Goal: Task Accomplishment & Management: Use online tool/utility

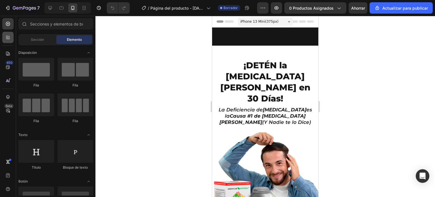
scroll to position [170, 0]
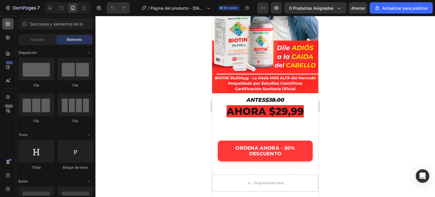
click at [10, 25] on icon at bounding box center [8, 24] width 6 height 6
click at [9, 24] on icon at bounding box center [8, 24] width 6 height 6
click at [34, 37] on span "Sección" at bounding box center [37, 39] width 13 height 5
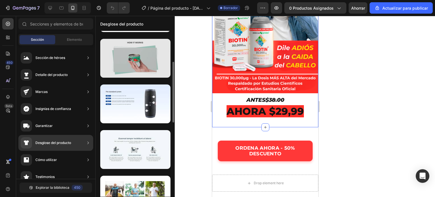
scroll to position [113, 0]
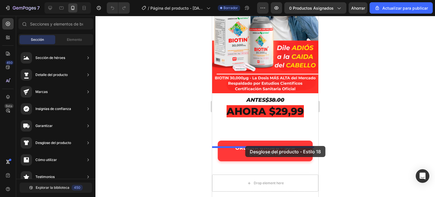
drag, startPoint x: 334, startPoint y: 141, endPoint x: 245, endPoint y: 146, distance: 88.9
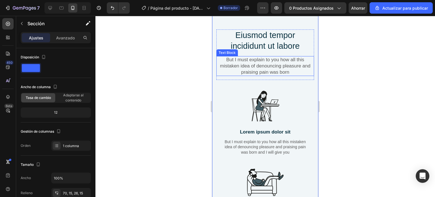
scroll to position [338, 0]
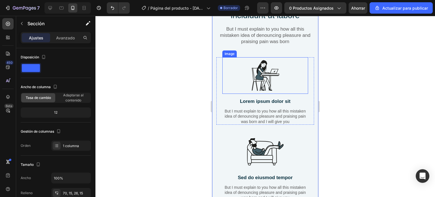
click at [257, 79] on img at bounding box center [265, 75] width 37 height 37
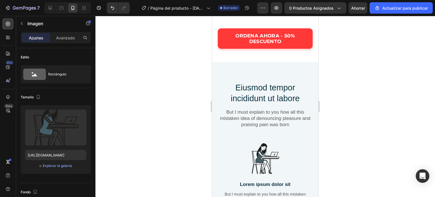
scroll to position [255, 0]
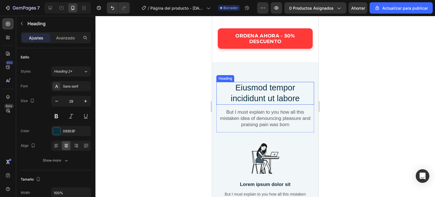
click at [257, 92] on h2 "Eiusmod tempor incididunt ut labore" at bounding box center [266, 93] width 98 height 22
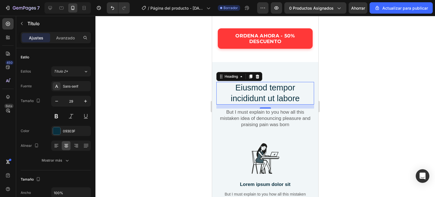
click at [300, 99] on h2 "Eiusmod tempor incididunt ut labore" at bounding box center [266, 93] width 98 height 22
click at [174, 97] on div at bounding box center [266, 106] width 340 height 181
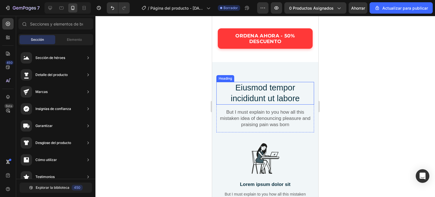
click at [251, 93] on p "Eiusmod tempor incididunt ut labore" at bounding box center [265, 92] width 97 height 21
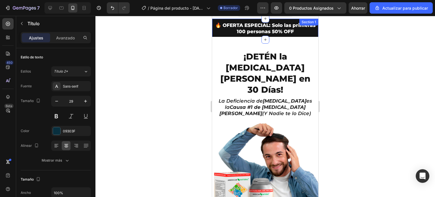
scroll to position [0, 0]
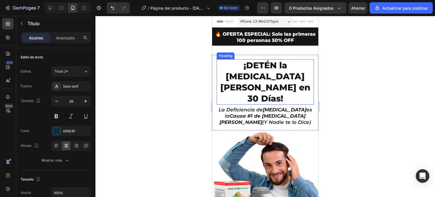
click at [263, 71] on h2 "¡DETÉN la [MEDICAL_DATA] [PERSON_NAME] en 30 Días!" at bounding box center [265, 81] width 97 height 45
click at [183, 83] on div at bounding box center [266, 106] width 340 height 181
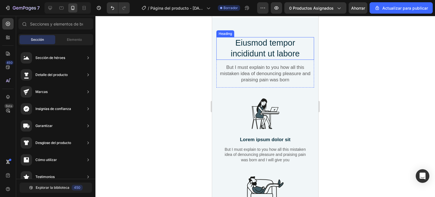
scroll to position [303, 0]
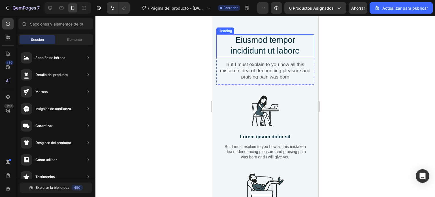
click at [261, 46] on h2 "Eiusmod tempor incididunt ut labore" at bounding box center [266, 45] width 98 height 22
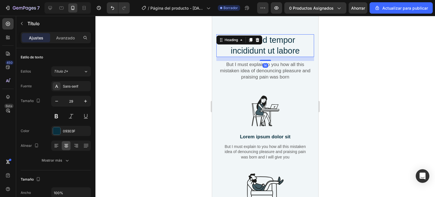
click at [176, 60] on div at bounding box center [266, 106] width 340 height 181
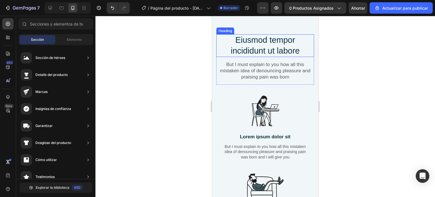
click at [272, 51] on h2 "Eiusmod tempor incididunt ut labore" at bounding box center [266, 45] width 98 height 22
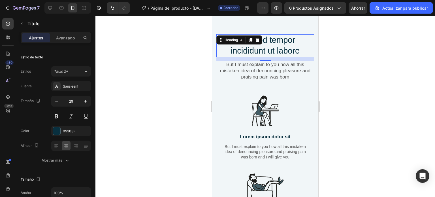
click at [359, 94] on div at bounding box center [266, 106] width 340 height 181
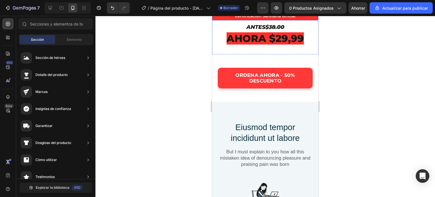
scroll to position [255, 0]
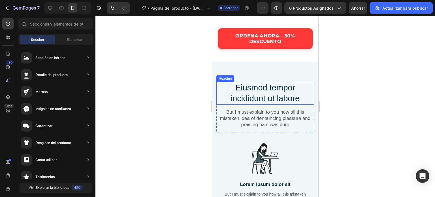
click at [266, 92] on h2 "Eiusmod tempor incididunt ut labore" at bounding box center [266, 93] width 98 height 22
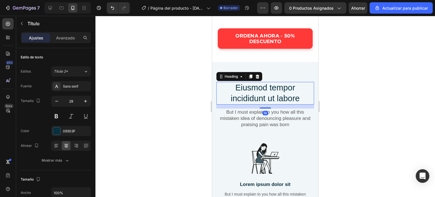
click at [291, 98] on h2 "Eiusmod tempor incididunt ut labore" at bounding box center [266, 93] width 98 height 22
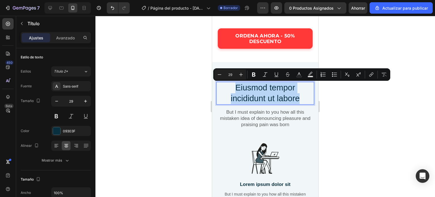
drag, startPoint x: 298, startPoint y: 98, endPoint x: 227, endPoint y: 91, distance: 71.2
click at [227, 91] on p "Eiusmod tempor incididunt ut labore" at bounding box center [265, 92] width 97 height 21
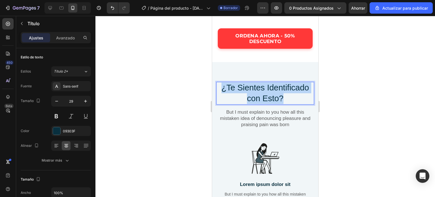
drag, startPoint x: 286, startPoint y: 100, endPoint x: 221, endPoint y: 88, distance: 66.0
click at [221, 88] on p "¿Te Sientes Identificado con Esto?" at bounding box center [265, 92] width 97 height 21
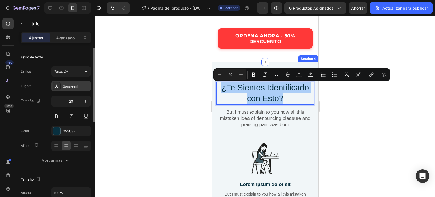
click at [72, 88] on font "Sans-serif" at bounding box center [70, 86] width 15 height 4
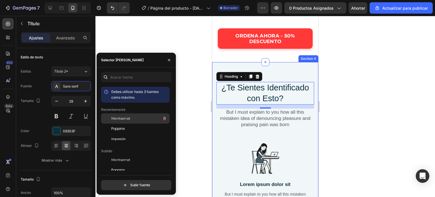
click at [118, 116] on font "Montserrat" at bounding box center [120, 118] width 19 height 4
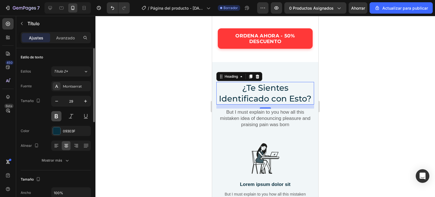
click at [57, 118] on button at bounding box center [56, 116] width 10 height 10
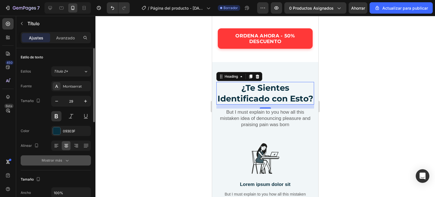
click at [60, 159] on font "Mostrar más" at bounding box center [52, 160] width 20 height 4
click at [80, 161] on div "Medio" at bounding box center [68, 160] width 29 height 5
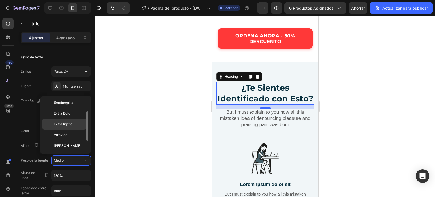
scroll to position [22, 0]
click at [68, 116] on span "Extra Bold" at bounding box center [62, 113] width 16 height 5
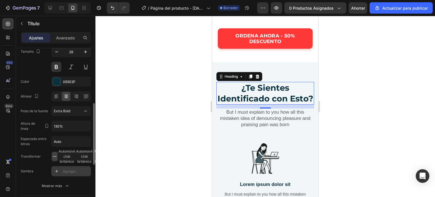
scroll to position [79, 0]
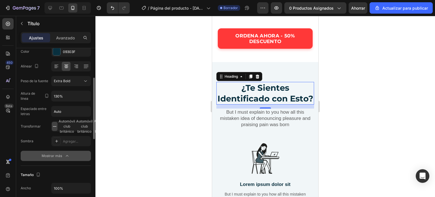
click at [55, 155] on font "Mostrar más" at bounding box center [52, 156] width 20 height 4
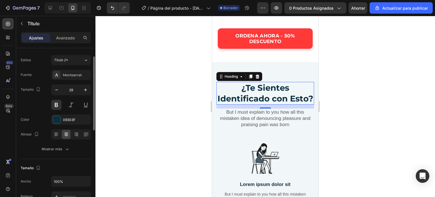
scroll to position [4, 0]
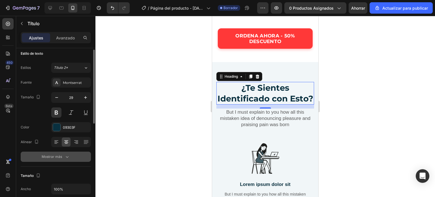
click at [57, 154] on div "Mostrar más" at bounding box center [56, 157] width 28 height 6
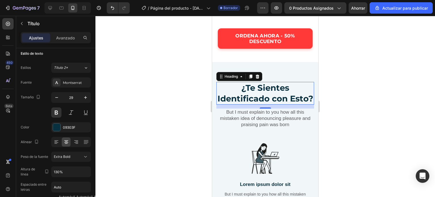
click at [166, 110] on div at bounding box center [266, 106] width 340 height 181
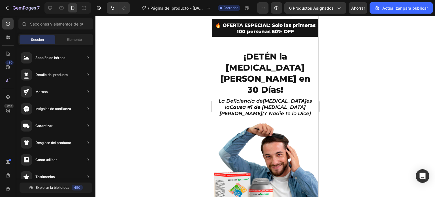
scroll to position [0, 0]
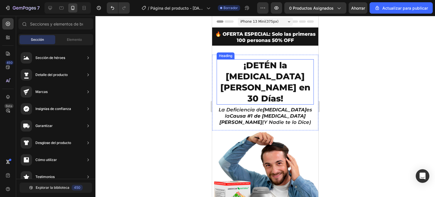
click at [247, 70] on h2 "¡DETÉN la [MEDICAL_DATA] [PERSON_NAME] en 30 Días!" at bounding box center [265, 81] width 97 height 45
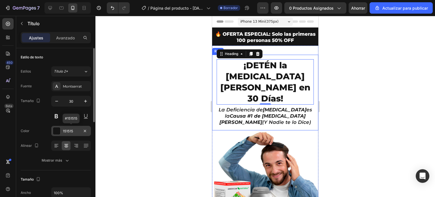
click at [57, 133] on div at bounding box center [56, 130] width 7 height 7
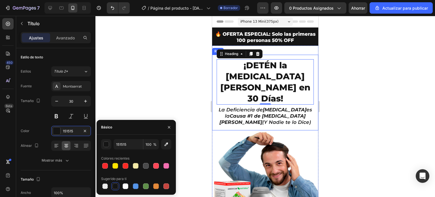
click at [166, 86] on div at bounding box center [266, 106] width 340 height 181
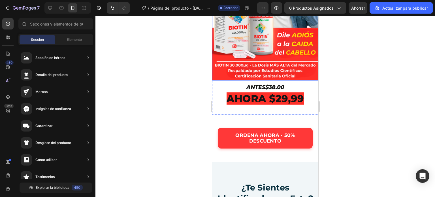
scroll to position [227, 0]
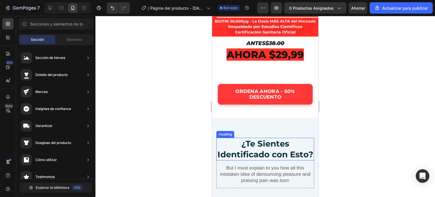
click at [252, 138] on h2 "¿Te Sientes Identificado con Esto?" at bounding box center [266, 149] width 98 height 22
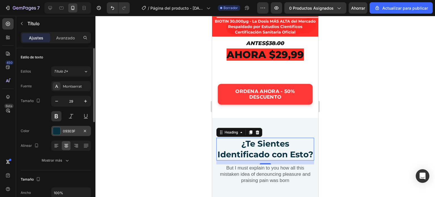
click at [58, 132] on div at bounding box center [56, 130] width 7 height 7
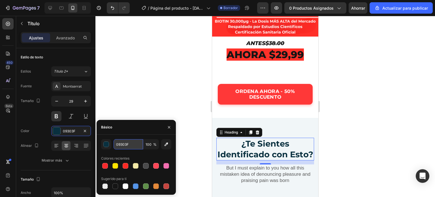
paste input "151515"
type input "151515"
click at [189, 113] on div at bounding box center [266, 106] width 340 height 181
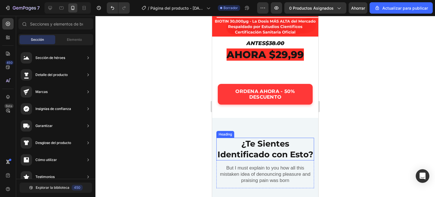
click at [266, 138] on h2 "¿Te Sientes Identificado con Esto?" at bounding box center [266, 149] width 98 height 22
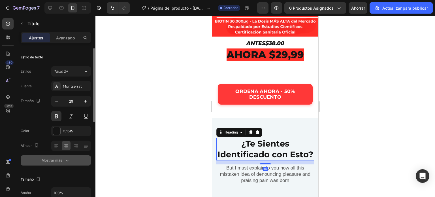
click at [57, 160] on font "Mostrar más" at bounding box center [52, 160] width 20 height 4
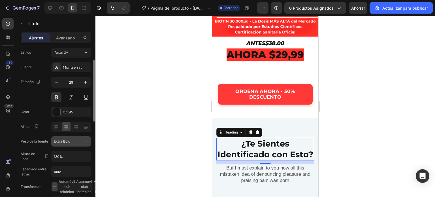
scroll to position [23, 0]
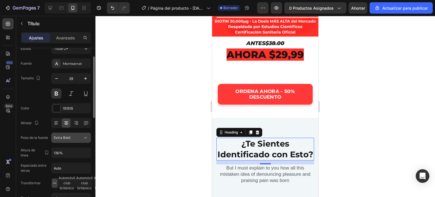
click at [86, 138] on icon at bounding box center [86, 138] width 6 height 6
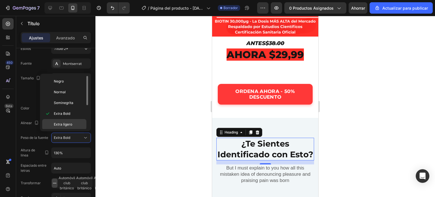
scroll to position [0, 0]
click at [61, 119] on div "Extra Bold" at bounding box center [64, 124] width 44 height 11
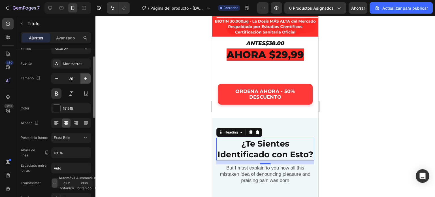
click at [84, 79] on icon "button" at bounding box center [86, 79] width 6 height 6
type input "30"
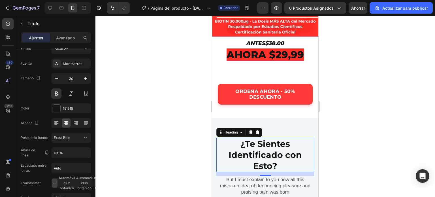
click at [145, 85] on div at bounding box center [266, 106] width 340 height 181
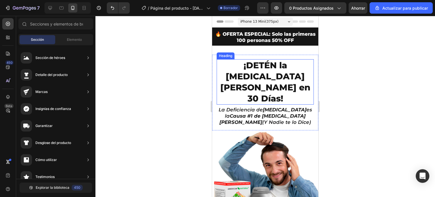
click at [249, 70] on h2 "¡DETÉN la [MEDICAL_DATA] [PERSON_NAME] en 30 Días!" at bounding box center [265, 81] width 97 height 45
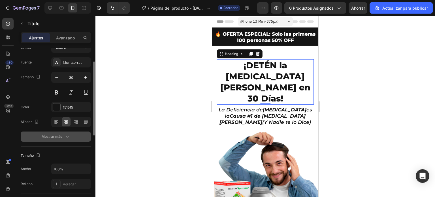
scroll to position [26, 0]
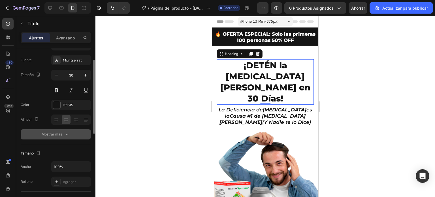
click at [67, 130] on button "Mostrar más" at bounding box center [56, 134] width 70 height 10
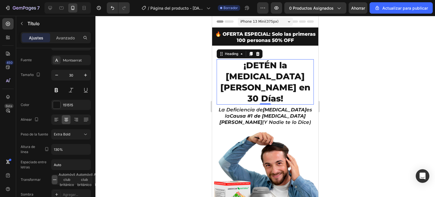
click at [144, 131] on div at bounding box center [266, 106] width 340 height 181
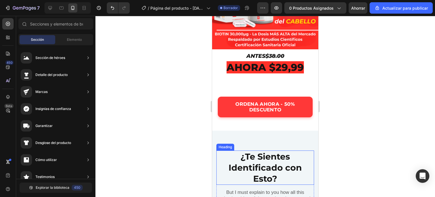
scroll to position [213, 0]
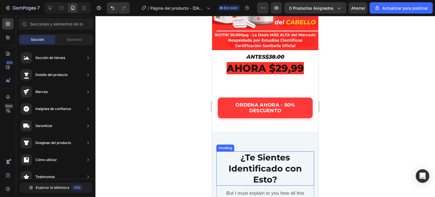
click at [258, 151] on h2 "¿Te Sientes Identificado con Esto?" at bounding box center [266, 168] width 98 height 34
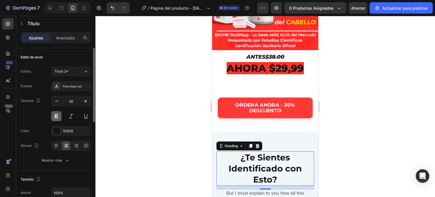
click at [57, 118] on button at bounding box center [56, 116] width 10 height 10
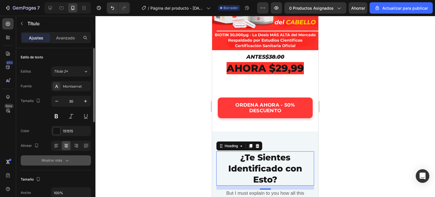
click at [50, 161] on font "Mostrar más" at bounding box center [52, 160] width 20 height 4
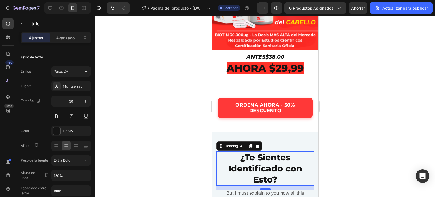
click at [158, 140] on div at bounding box center [266, 106] width 340 height 181
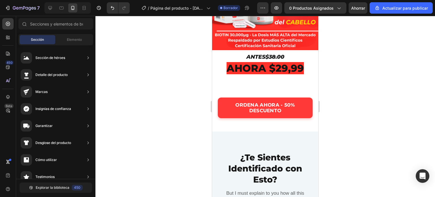
click at [158, 140] on div at bounding box center [266, 106] width 340 height 181
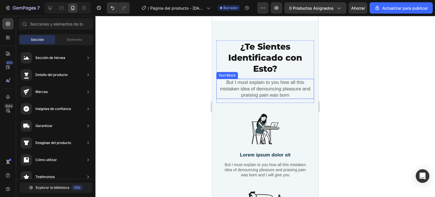
scroll to position [305, 0]
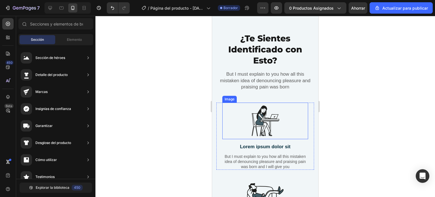
click at [263, 117] on img at bounding box center [265, 121] width 37 height 37
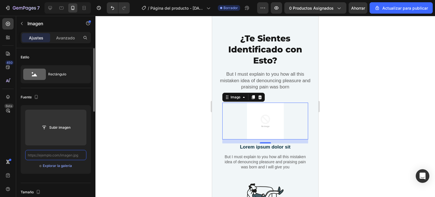
scroll to position [0, 0]
paste input "<a href="[URL][DOMAIN_NAME]" title="triste iconos">Triste iconos creados por [P…"
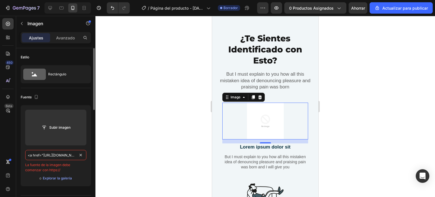
click at [43, 154] on input "<a href="[URL][DOMAIN_NAME]" title="triste iconos">Triste iconos creados por [P…" at bounding box center [55, 155] width 61 height 10
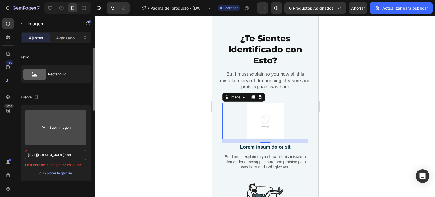
click at [49, 122] on label at bounding box center [55, 128] width 61 height 36
click at [49, 123] on input "file" at bounding box center [56, 128] width 38 height 10
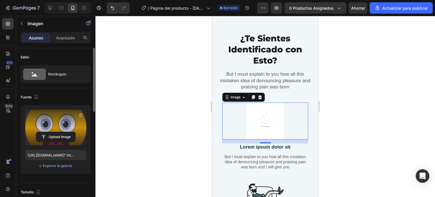
type input "[URL][DOMAIN_NAME]"
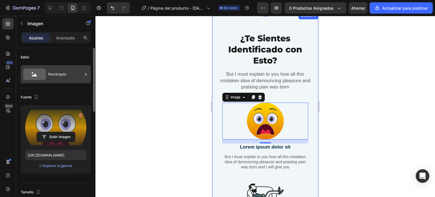
click at [77, 74] on div "Rectángulo" at bounding box center [65, 74] width 35 height 13
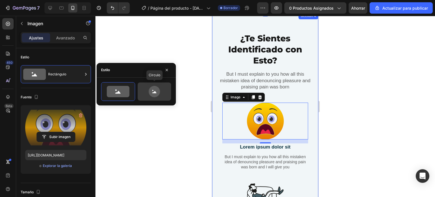
click at [153, 91] on icon at bounding box center [154, 91] width 11 height 11
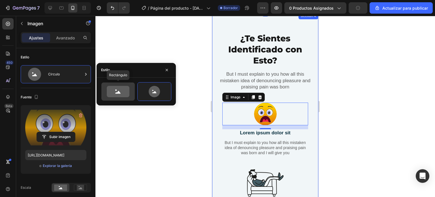
click at [115, 89] on icon at bounding box center [118, 91] width 23 height 11
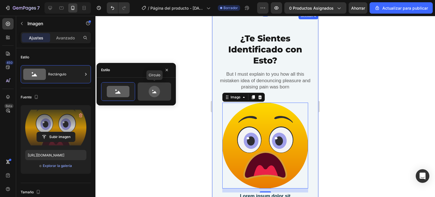
click at [157, 95] on icon at bounding box center [154, 91] width 11 height 11
type input "80"
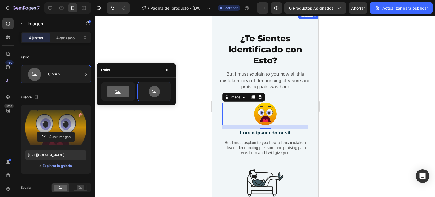
click at [178, 141] on div at bounding box center [266, 106] width 340 height 181
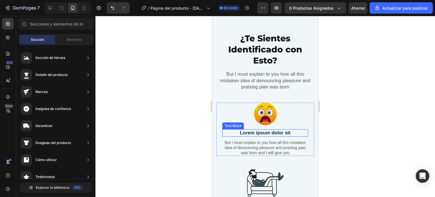
scroll to position [333, 0]
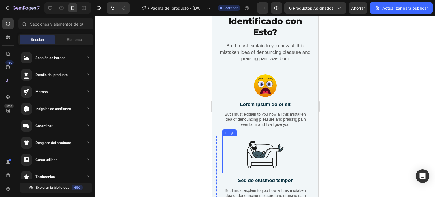
click at [262, 154] on img at bounding box center [265, 154] width 37 height 37
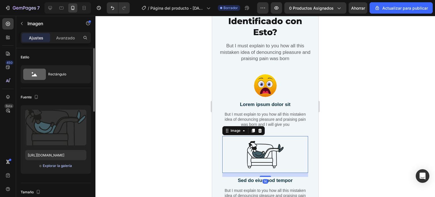
click at [60, 167] on font "Explorar la galería" at bounding box center [57, 166] width 29 height 4
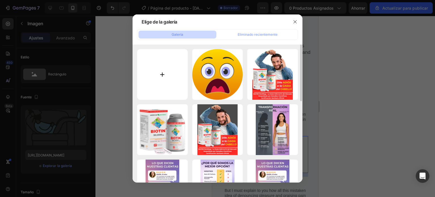
click at [160, 76] on input "file" at bounding box center [162, 74] width 51 height 51
type input "C:\fakepath\preocupado.png"
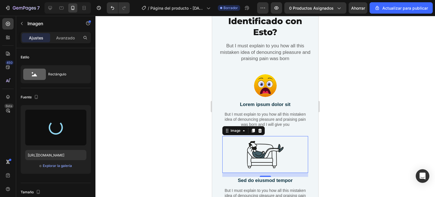
type input "[URL][DOMAIN_NAME]"
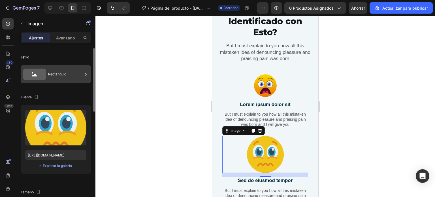
click at [69, 73] on div "Rectángulo" at bounding box center [65, 74] width 35 height 13
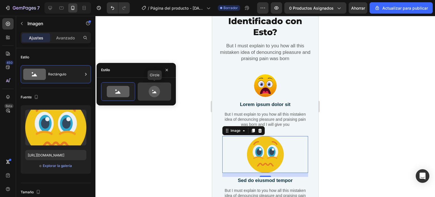
click at [152, 92] on icon at bounding box center [154, 91] width 11 height 11
type input "80"
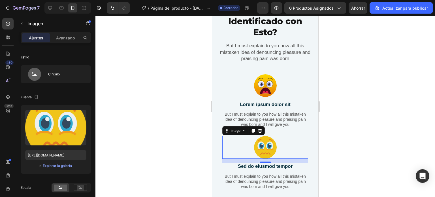
click at [181, 134] on div at bounding box center [266, 106] width 340 height 181
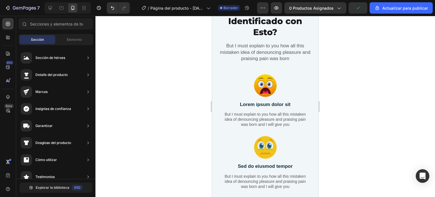
click at [360, 95] on div at bounding box center [266, 106] width 340 height 181
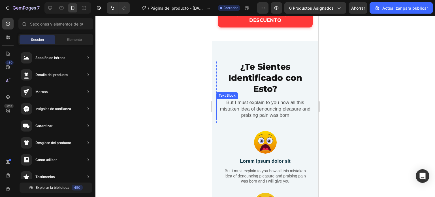
click at [262, 103] on p "But I must explain to you how all this mistaken idea of denouncing pleasure and…" at bounding box center [265, 108] width 97 height 19
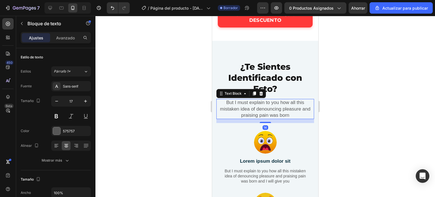
click at [287, 116] on p "But I must explain to you how all this mistaken idea of denouncing pleasure and…" at bounding box center [265, 108] width 97 height 19
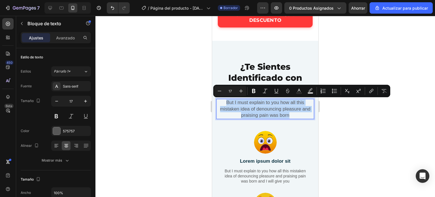
drag, startPoint x: 287, startPoint y: 115, endPoint x: 224, endPoint y: 101, distance: 64.6
click at [224, 101] on p "But I must explain to you how all this mistaken idea of denouncing pleasure and…" at bounding box center [265, 108] width 97 height 19
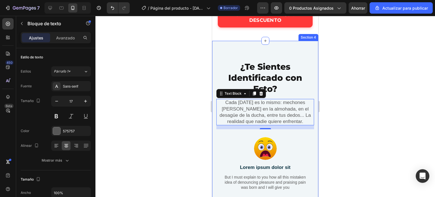
click at [181, 99] on div at bounding box center [266, 106] width 340 height 181
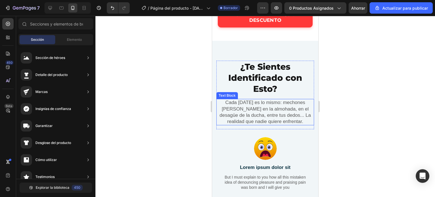
click at [250, 109] on p "Cada [DATE] es lo mismo: mechones [PERSON_NAME] en la almohada, en el desagüe d…" at bounding box center [265, 111] width 97 height 25
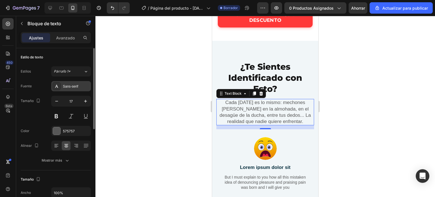
click at [72, 85] on font "Sans-serif" at bounding box center [70, 86] width 15 height 4
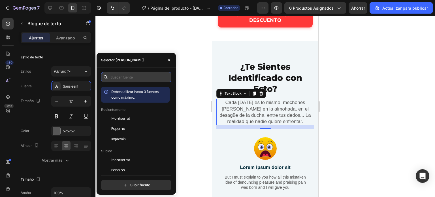
click at [123, 77] on input "text" at bounding box center [136, 77] width 70 height 10
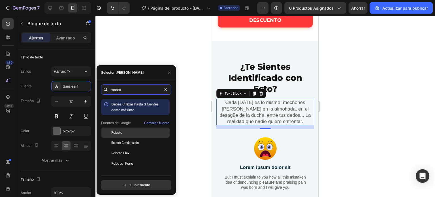
type input "roboto"
click at [122, 133] on font "Roboto" at bounding box center [116, 133] width 11 height 4
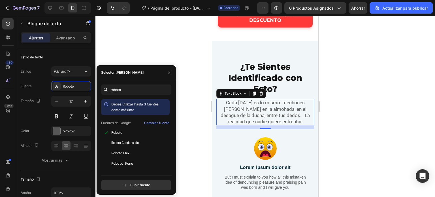
click at [198, 104] on div at bounding box center [266, 106] width 340 height 181
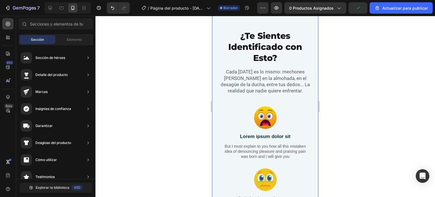
scroll to position [312, 0]
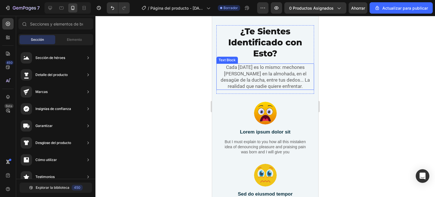
click at [253, 75] on p "Cada [DATE] es lo mismo: mechones [PERSON_NAME] en la almohada, en el desagüe d…" at bounding box center [265, 76] width 97 height 25
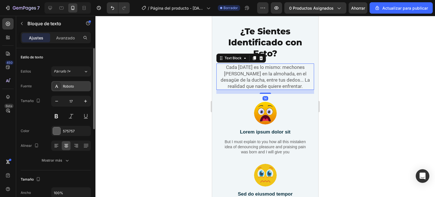
click at [77, 86] on div "Roboto" at bounding box center [76, 86] width 27 height 5
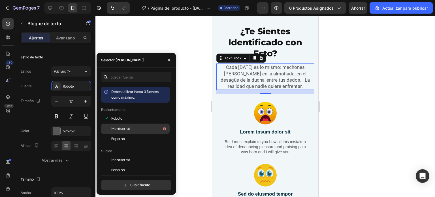
click at [123, 126] on div "Montserrat" at bounding box center [139, 128] width 57 height 7
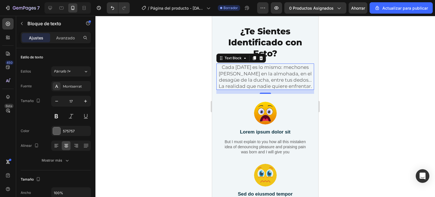
click at [204, 67] on div at bounding box center [266, 106] width 340 height 181
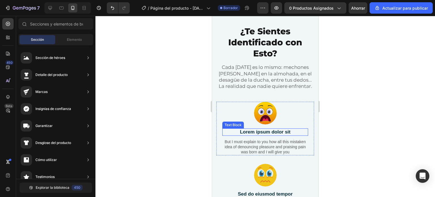
click at [258, 135] on p "Lorem ipsum dolor sit" at bounding box center [265, 132] width 85 height 6
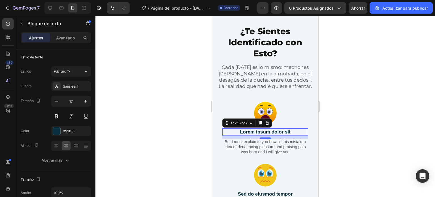
click at [287, 135] on p "Lorem ipsum dolor sit" at bounding box center [265, 132] width 85 height 6
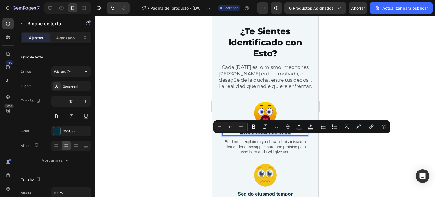
drag, startPoint x: 288, startPoint y: 138, endPoint x: 236, endPoint y: 135, distance: 52.5
click at [236, 135] on p "Lorem ipsum dolor sit" at bounding box center [265, 132] width 85 height 6
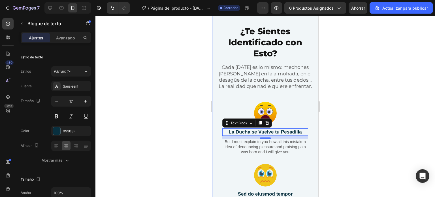
click at [181, 136] on div at bounding box center [266, 106] width 340 height 181
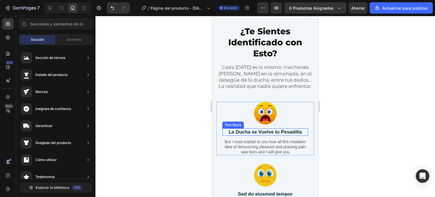
click at [287, 135] on p "La Ducha se Vuelve tu Pesadilla" at bounding box center [265, 132] width 85 height 6
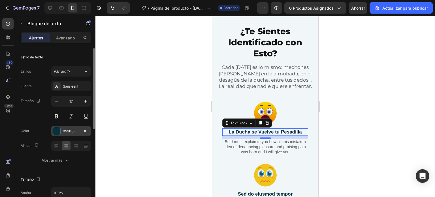
click at [58, 129] on div at bounding box center [56, 130] width 7 height 7
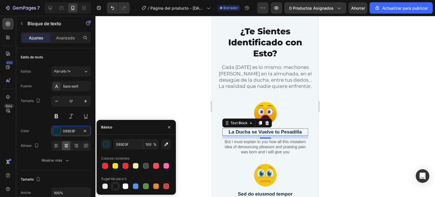
click at [114, 186] on div at bounding box center [116, 186] width 6 height 6
type input "151515"
click at [76, 85] on font "Sans-serif" at bounding box center [70, 86] width 15 height 4
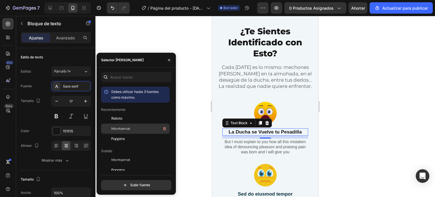
click at [122, 131] on span "Montserrat" at bounding box center [120, 128] width 19 height 5
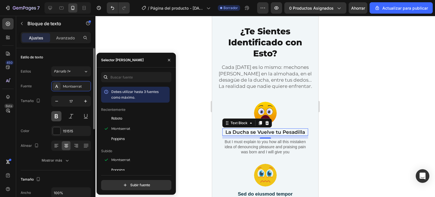
click at [59, 116] on button at bounding box center [56, 116] width 10 height 10
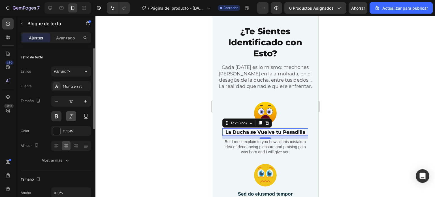
scroll to position [28, 0]
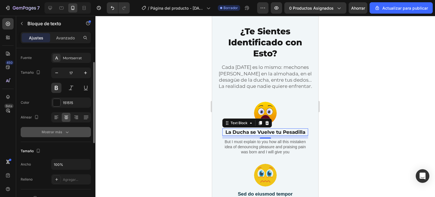
click at [58, 131] on font "Mostrar más" at bounding box center [52, 132] width 20 height 4
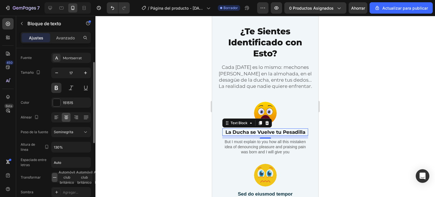
scroll to position [57, 0]
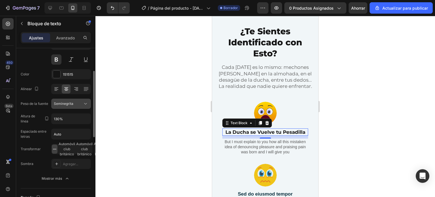
click at [82, 103] on div "Seminegrita" at bounding box center [68, 103] width 29 height 5
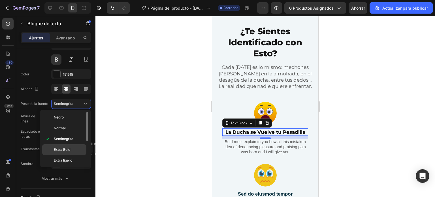
click at [67, 149] on font "Extra Bold" at bounding box center [62, 149] width 16 height 4
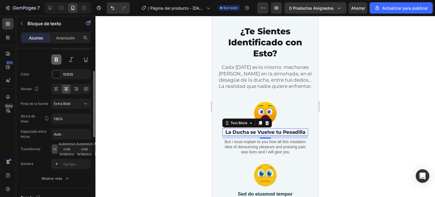
click at [58, 60] on button at bounding box center [56, 59] width 10 height 10
click at [190, 101] on div at bounding box center [266, 106] width 340 height 181
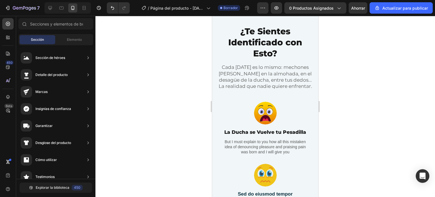
click at [190, 101] on div at bounding box center [266, 106] width 340 height 181
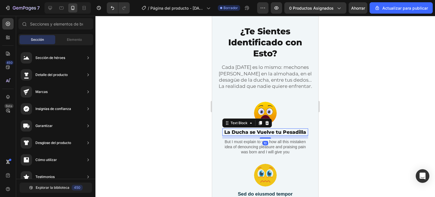
click at [262, 135] on p "La Ducha se Vuelve tu Pesadilla" at bounding box center [265, 132] width 85 height 6
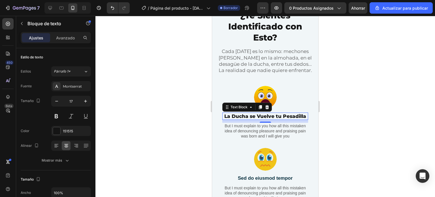
scroll to position [340, 0]
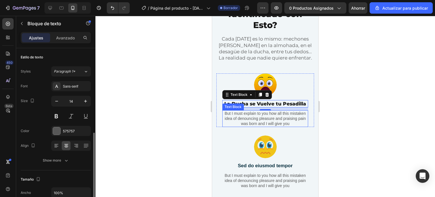
click at [277, 126] on p "But I must explain to you how all this mistaken idea of denouncing pleasure and…" at bounding box center [265, 119] width 85 height 16
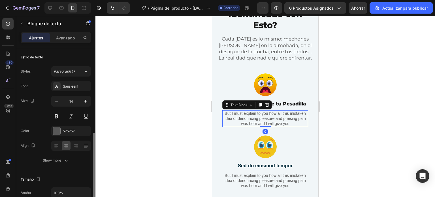
scroll to position [57, 0]
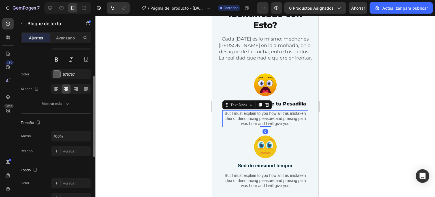
click at [277, 126] on p "But I must explain to you how all this mistaken idea of denouncing pleasure and…" at bounding box center [265, 119] width 85 height 16
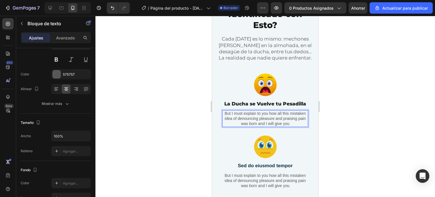
click at [301, 126] on p "But I must explain to you how all this mistaken idea of denouncing pleasure and…" at bounding box center [265, 119] width 85 height 16
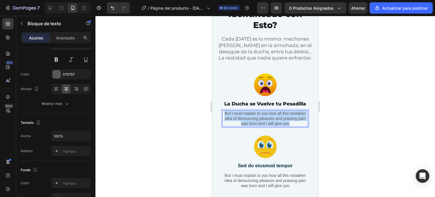
drag, startPoint x: 300, startPoint y: 136, endPoint x: 230, endPoint y: 126, distance: 70.7
click at [230, 126] on p "But I must explain to you how all this mistaken idea of denouncing pleasure and…" at bounding box center [265, 119] width 85 height 16
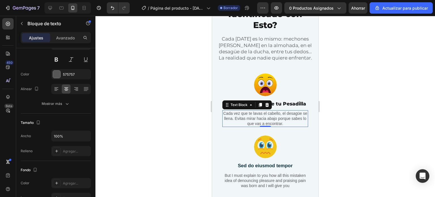
click at [147, 142] on div at bounding box center [266, 106] width 340 height 181
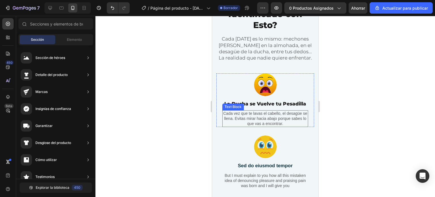
click at [249, 126] on p "Cada vez que te lavas el cabello, el desagüe se llena. Evitas mirar hacia abajo…" at bounding box center [265, 119] width 85 height 16
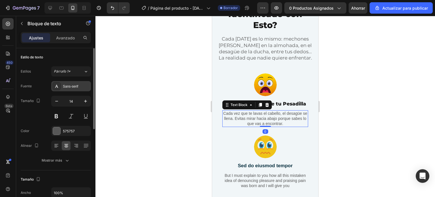
click at [66, 86] on font "Sans-serif" at bounding box center [70, 86] width 15 height 4
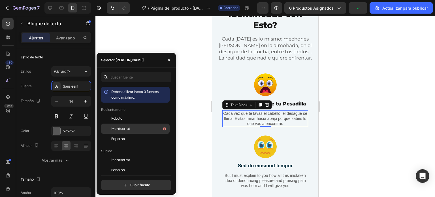
click at [124, 127] on font "Montserrat" at bounding box center [120, 128] width 19 height 4
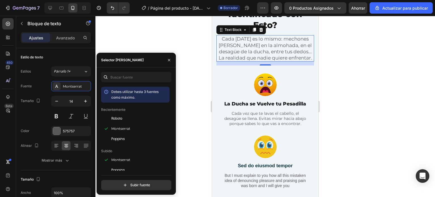
click at [245, 52] on p "Cada [DATE] es lo mismo: mechones [PERSON_NAME] en la almohada, en el desagüe d…" at bounding box center [265, 48] width 97 height 25
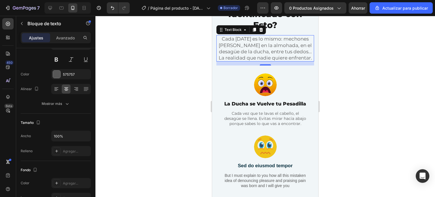
click at [172, 88] on div at bounding box center [266, 106] width 340 height 181
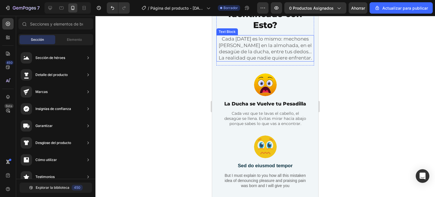
click at [265, 58] on p "Cada [DATE] es lo mismo: mechones [PERSON_NAME] en la almohada, en el desagüe d…" at bounding box center [265, 48] width 97 height 25
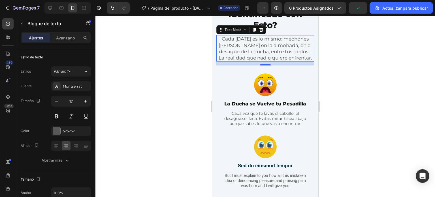
click at [169, 112] on div at bounding box center [266, 106] width 340 height 181
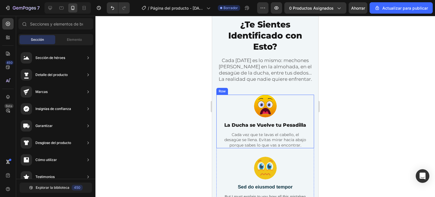
scroll to position [283, 0]
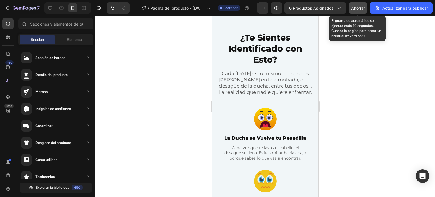
click at [357, 9] on font "Ahorrar" at bounding box center [358, 8] width 14 height 5
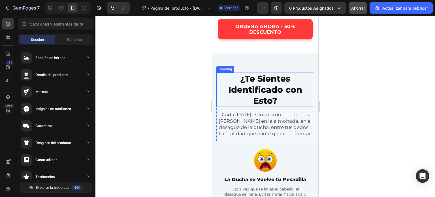
scroll to position [255, 0]
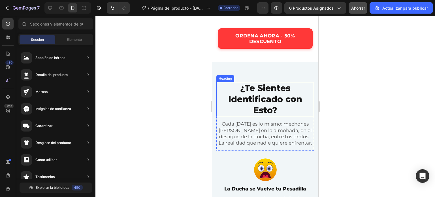
click at [222, 93] on h2 "¿Te Sientes Identificado con Esto?" at bounding box center [266, 99] width 98 height 34
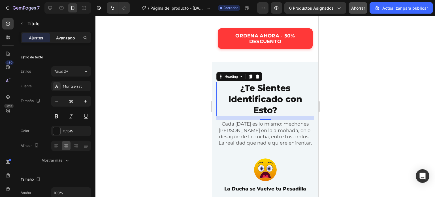
click at [76, 39] on div "Avanzado" at bounding box center [65, 37] width 28 height 9
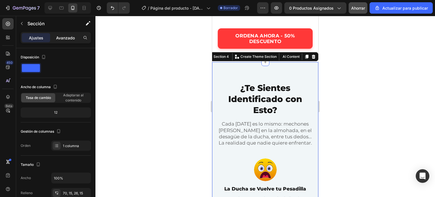
click at [66, 36] on font "Avanzado" at bounding box center [65, 37] width 19 height 5
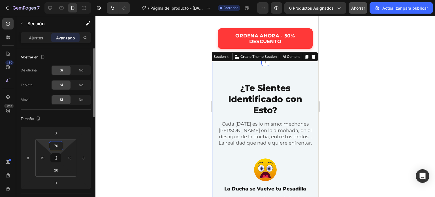
click at [54, 147] on input "70" at bounding box center [55, 145] width 11 height 9
type input "0"
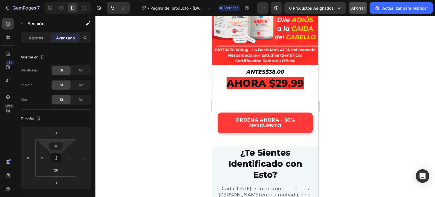
scroll to position [198, 0]
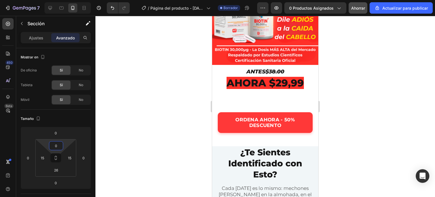
click at [190, 128] on div at bounding box center [266, 106] width 340 height 181
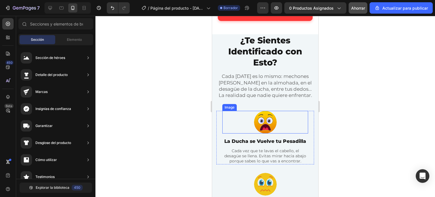
scroll to position [283, 0]
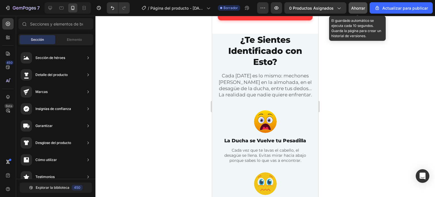
click at [361, 9] on font "Ahorrar" at bounding box center [358, 8] width 14 height 5
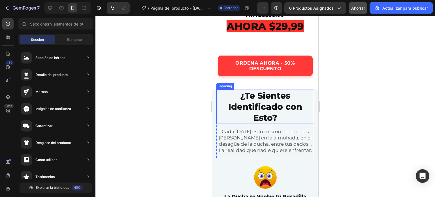
scroll to position [326, 0]
